Goal: Navigation & Orientation: Find specific page/section

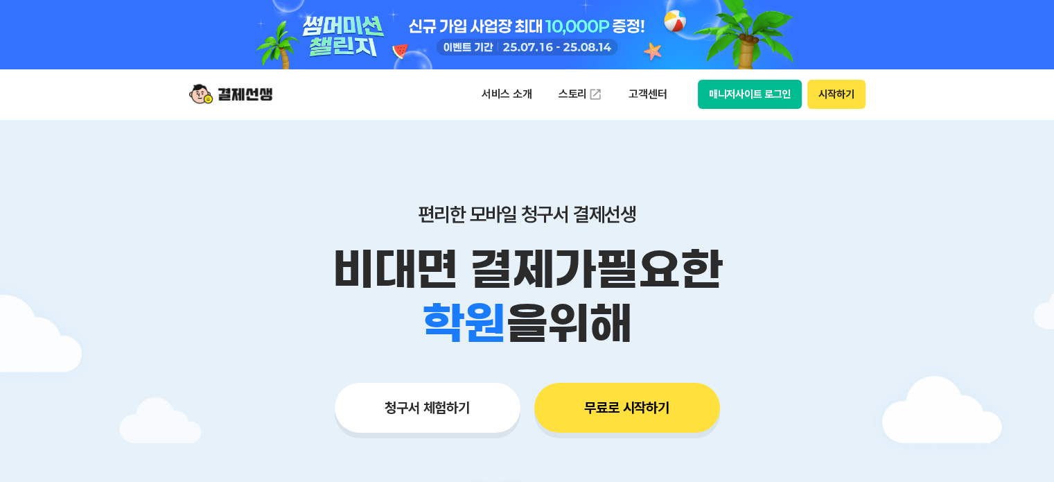
click at [840, 102] on button "시작하기" at bounding box center [836, 94] width 58 height 29
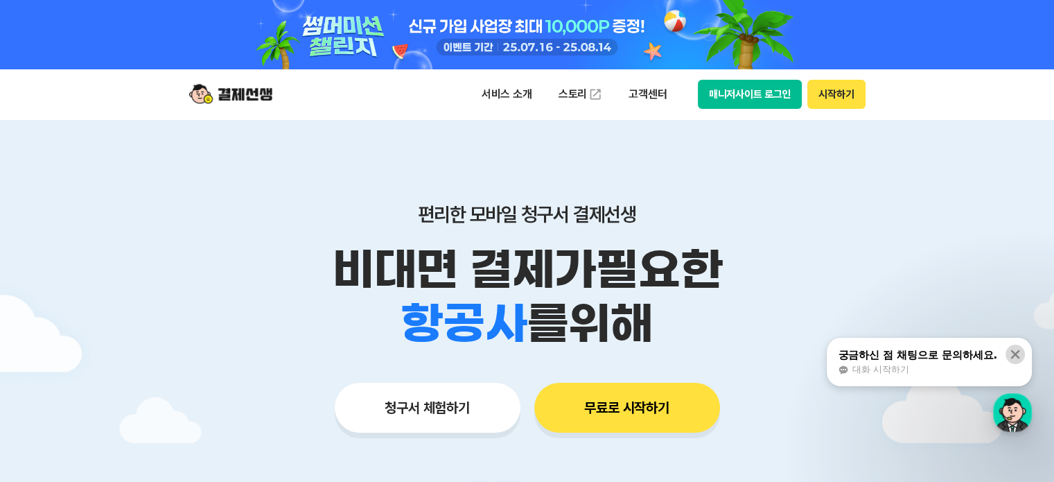
click at [1006, 349] on button at bounding box center [1014, 353] width 19 height 19
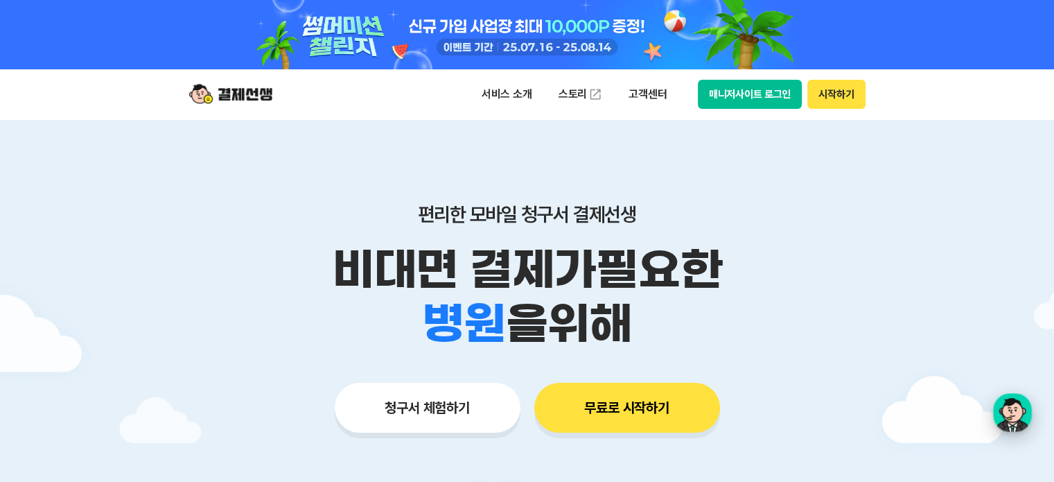
click at [1013, 405] on div "button" at bounding box center [1012, 412] width 39 height 39
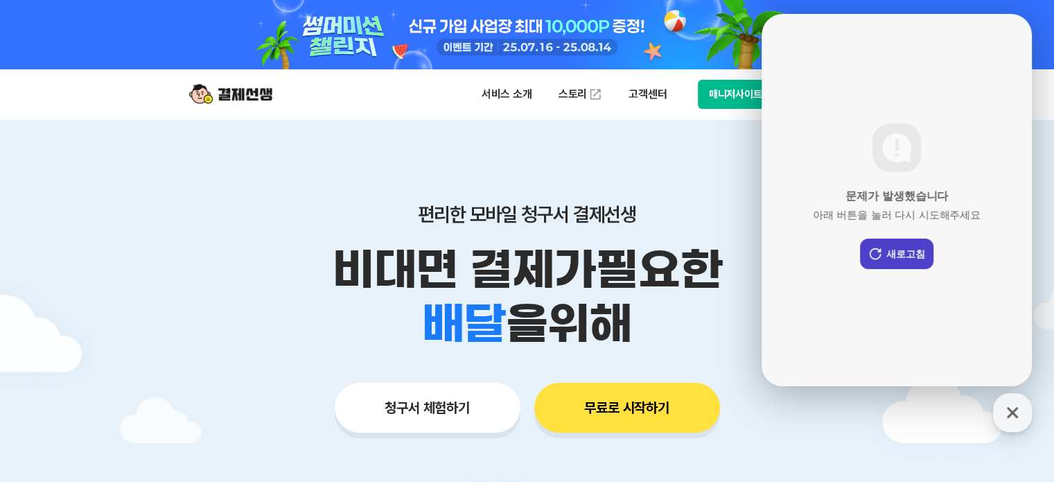
click at [903, 240] on button "새로고침" at bounding box center [896, 253] width 73 height 30
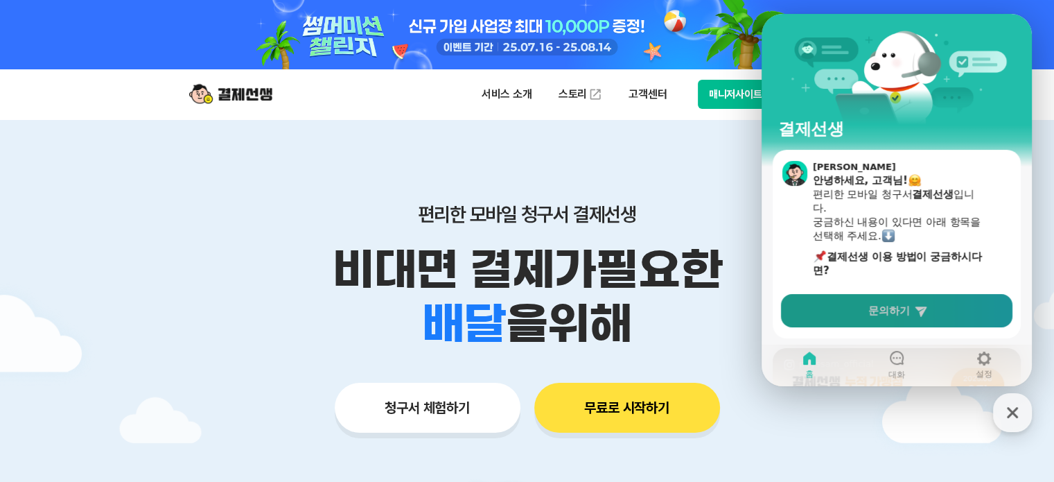
click at [894, 319] on link "문의하기" at bounding box center [896, 310] width 231 height 33
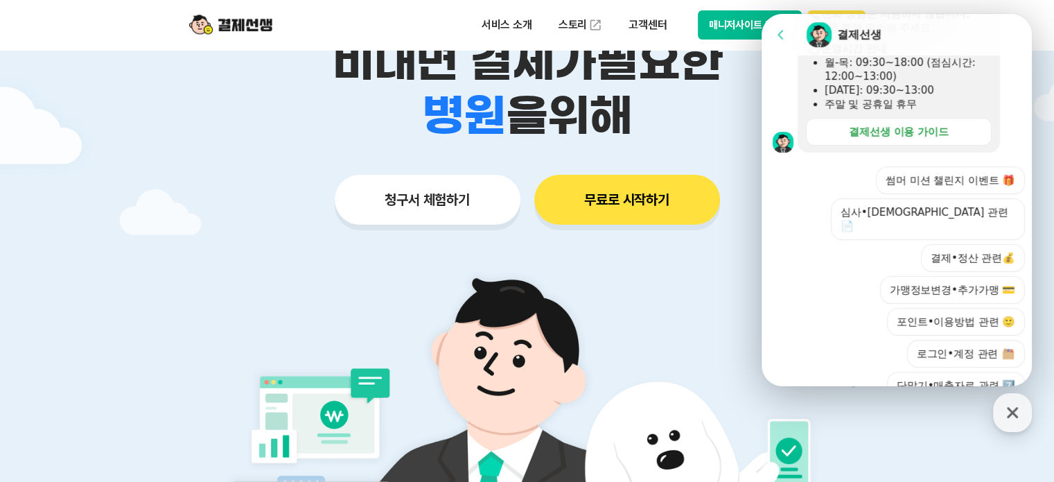
scroll to position [269, 0]
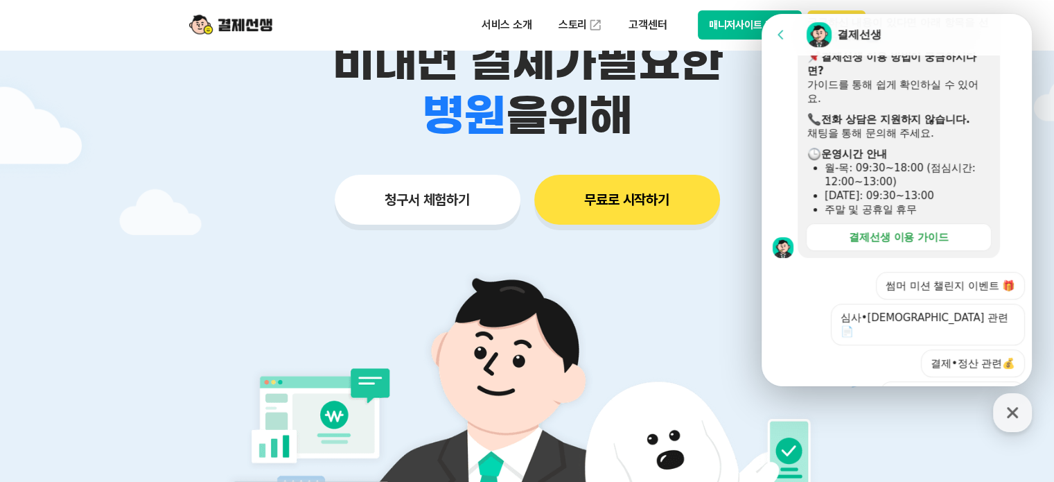
click at [714, 24] on button "매니저사이트 로그인" at bounding box center [750, 24] width 105 height 29
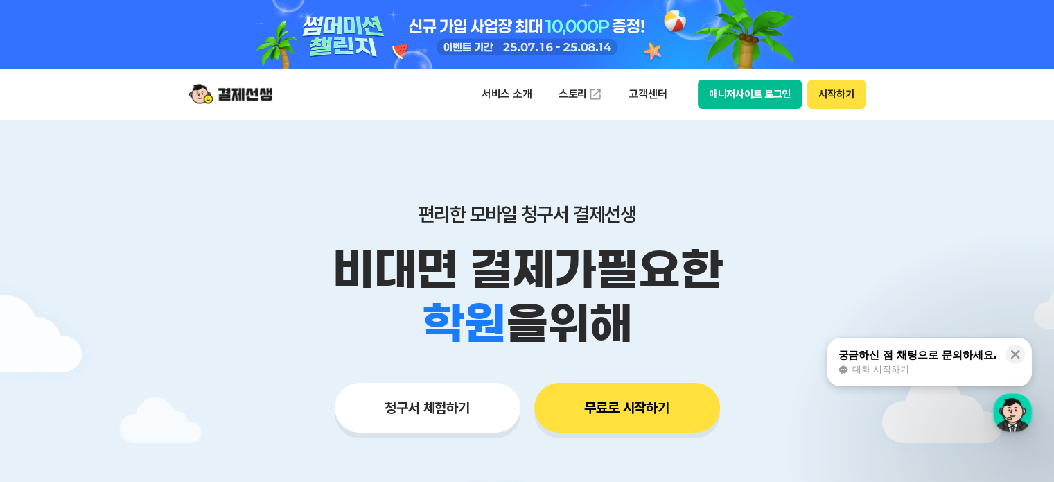
click at [726, 85] on button "매니저사이트 로그인" at bounding box center [750, 94] width 105 height 29
click at [837, 251] on p "비대면 결제가 필요한" at bounding box center [527, 269] width 709 height 54
